Goal: Task Accomplishment & Management: Complete application form

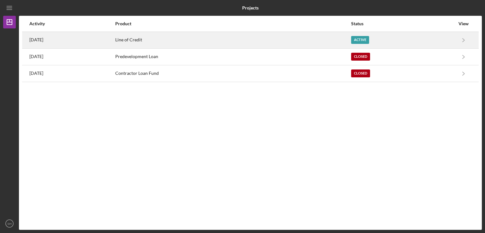
click at [363, 38] on div "Active" at bounding box center [360, 40] width 18 height 8
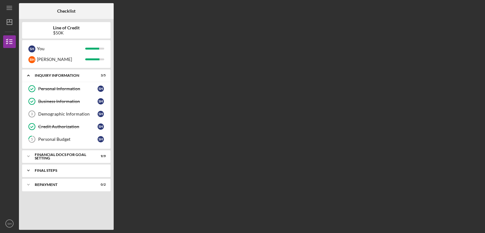
click at [57, 171] on div "FINAL STEPS" at bounding box center [69, 171] width 68 height 4
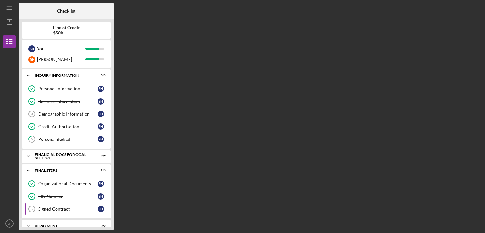
click at [59, 207] on div "Signed Contract" at bounding box center [67, 209] width 59 height 5
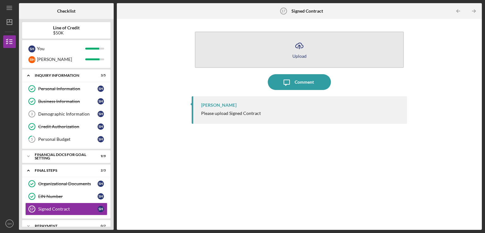
click at [298, 52] on icon "Icon/Upload" at bounding box center [300, 46] width 16 height 16
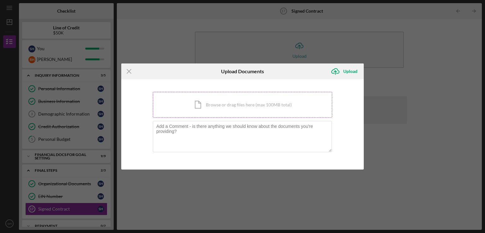
click at [196, 109] on div "Icon/Document Browse or drag files here (max 100MB total) Tap to choose files o…" at bounding box center [243, 105] width 180 height 26
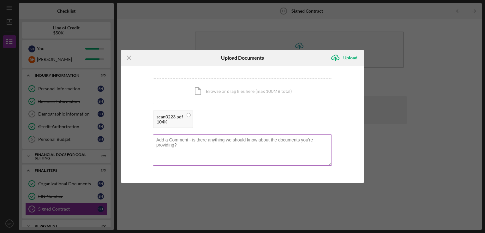
click at [174, 142] on textarea at bounding box center [242, 150] width 179 height 31
type textarea "I have attached an explanation for Signed Contract. Thank you."
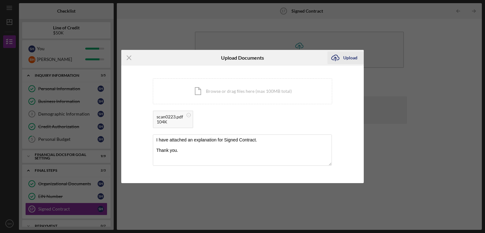
click at [346, 57] on div "Upload" at bounding box center [351, 58] width 14 height 13
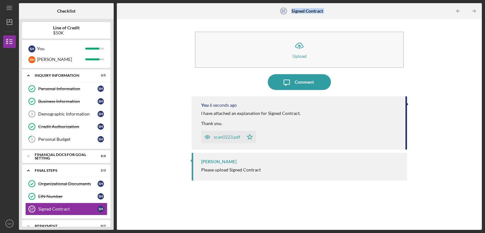
drag, startPoint x: 115, startPoint y: 49, endPoint x: 114, endPoint y: 63, distance: 13.6
click at [115, 60] on div "Checklist Line of Credit $50K S H You R H [PERSON_NAME] Icon/Expander INQUIRY I…" at bounding box center [250, 116] width 463 height 227
click at [43, 224] on div "Repayment" at bounding box center [69, 226] width 68 height 4
click at [9, 225] on text "SH" at bounding box center [9, 223] width 4 height 3
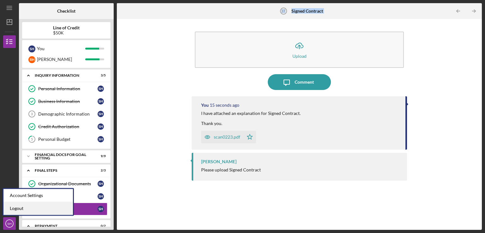
click at [15, 206] on link "Logout" at bounding box center [38, 208] width 70 height 13
